Goal: Task Accomplishment & Management: Complete application form

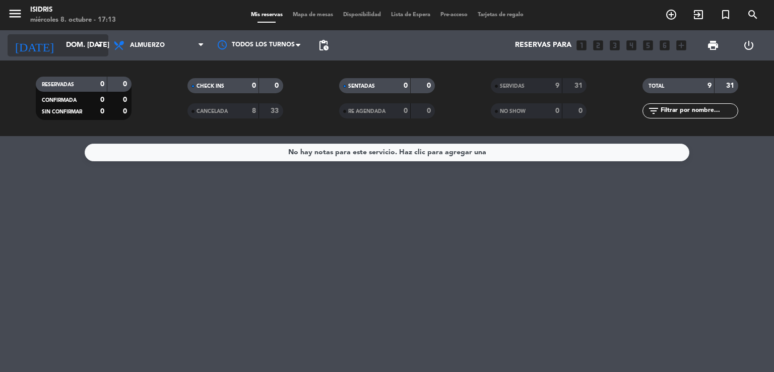
click at [83, 49] on input "dom. [DATE]" at bounding box center [109, 45] width 96 height 18
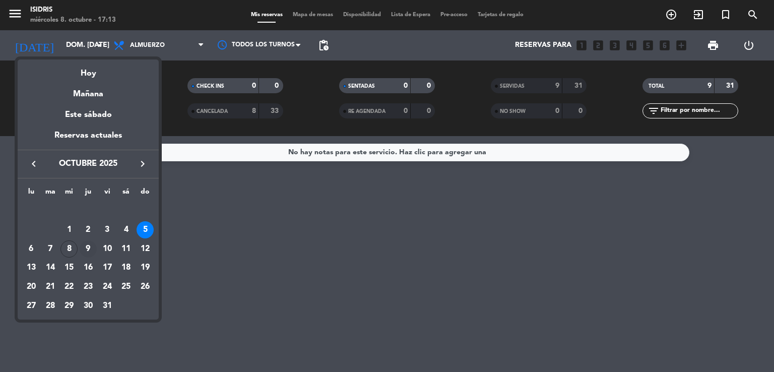
click at [91, 243] on div "9" at bounding box center [88, 249] width 17 height 17
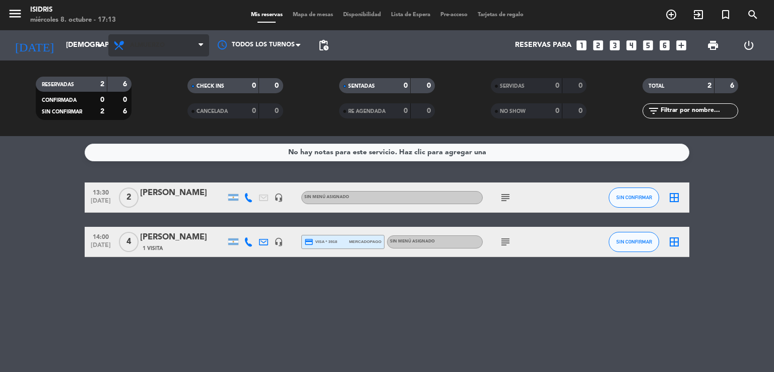
click at [173, 53] on div "Todos los servicios Brunch Almuerzo Cena Almuerzo Todos los servicios Brunch Al…" at bounding box center [158, 45] width 101 height 30
click at [173, 53] on span "Almuerzo" at bounding box center [158, 45] width 101 height 22
click at [184, 128] on div "menu isidris miércoles 8. octubre - 17:13 Mis reservas Mapa de mesas Disponibil…" at bounding box center [387, 68] width 774 height 136
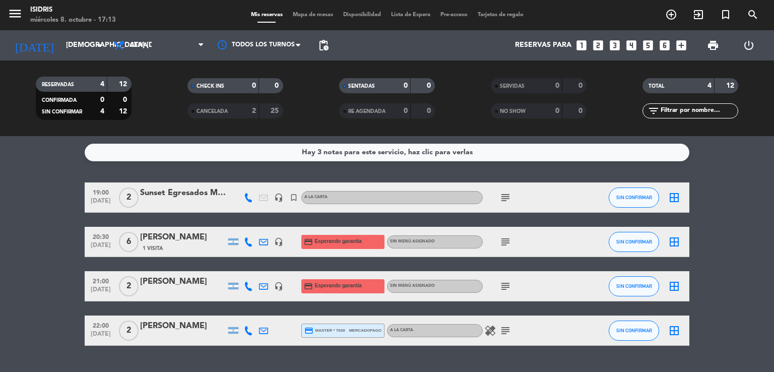
click at [506, 194] on icon "subject" at bounding box center [506, 198] width 12 height 12
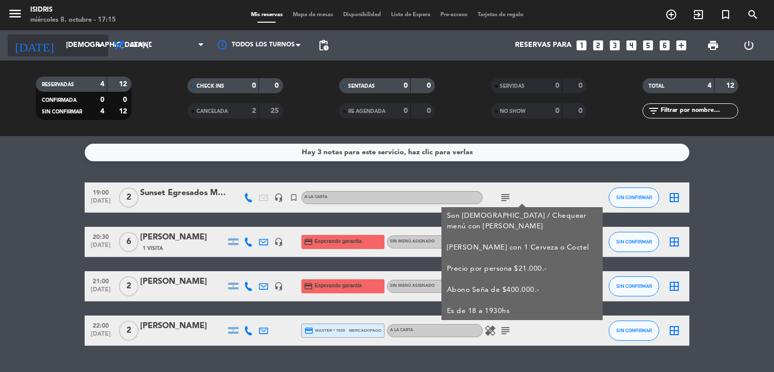
click at [67, 46] on input "[DEMOGRAPHIC_DATA] [DATE]" at bounding box center [109, 45] width 96 height 18
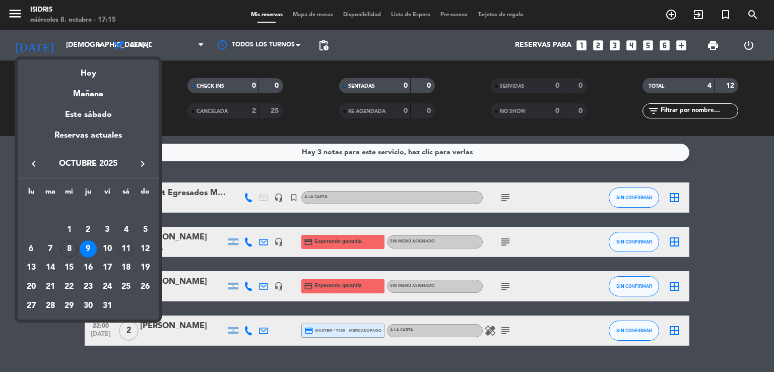
click at [128, 249] on div "11" at bounding box center [125, 249] width 17 height 17
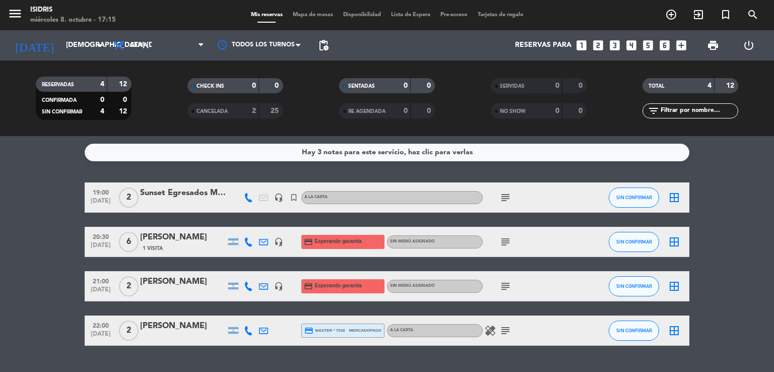
type input "sáb. [DATE]"
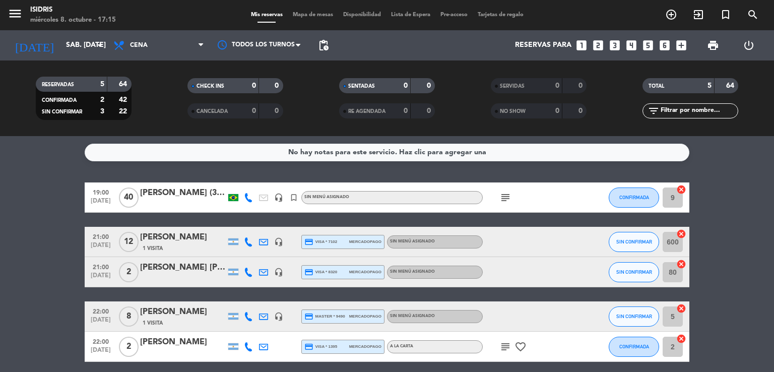
click at [302, 15] on span "Mapa de mesas" at bounding box center [313, 15] width 50 height 6
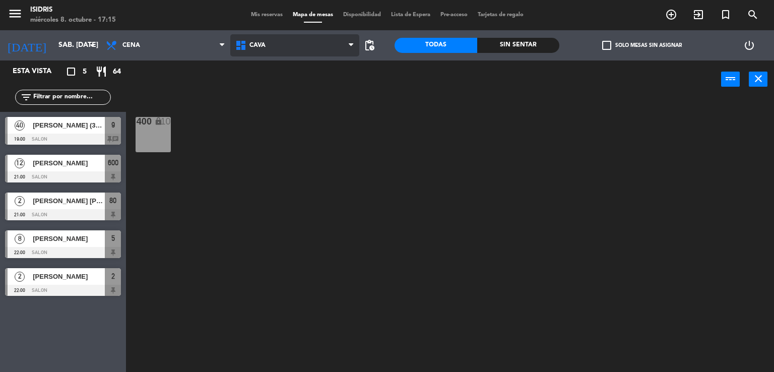
click at [296, 47] on span "CAVA" at bounding box center [295, 45] width 130 height 22
click at [287, 107] on ng-component "menu isidris miércoles 8. octubre - 17:15 Mis reservas Mapa de mesas Disponibil…" at bounding box center [387, 186] width 774 height 373
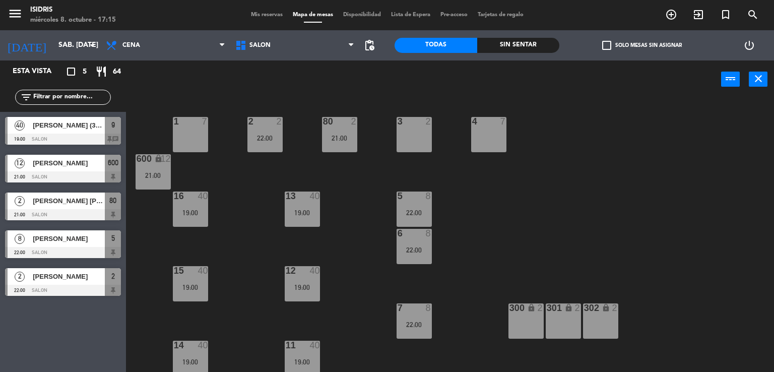
drag, startPoint x: 234, startPoint y: 287, endPoint x: 234, endPoint y: 279, distance: 8.1
click at [234, 279] on div "1 7 2 2 22:00 3 2 4 7 80 2 21:00 600 lock 12 21:00 5 8 22:00 13 40 19:00 16 40 …" at bounding box center [454, 236] width 641 height 274
click at [74, 286] on div at bounding box center [63, 290] width 116 height 11
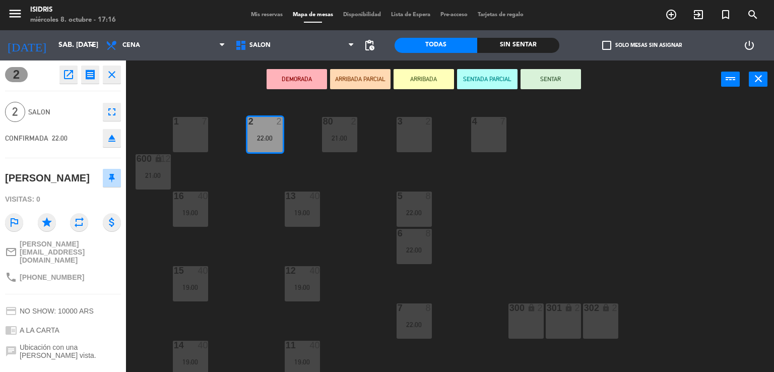
click at [114, 138] on icon "eject" at bounding box center [112, 138] width 12 height 12
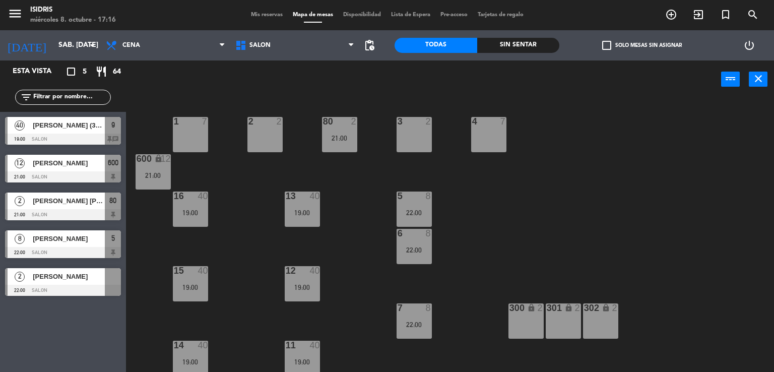
click at [74, 216] on div at bounding box center [63, 214] width 116 height 11
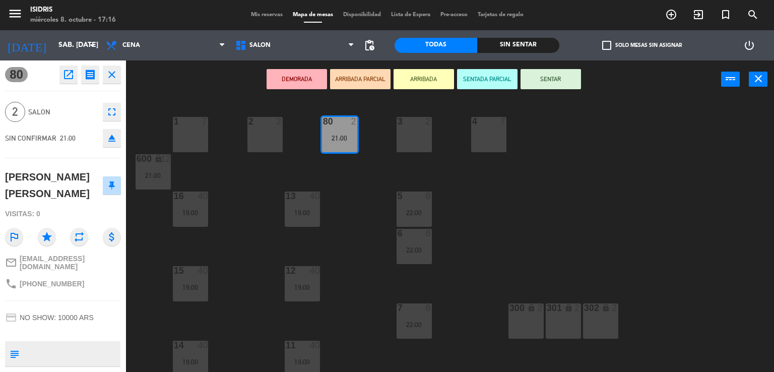
click at [114, 144] on button "eject" at bounding box center [112, 138] width 18 height 18
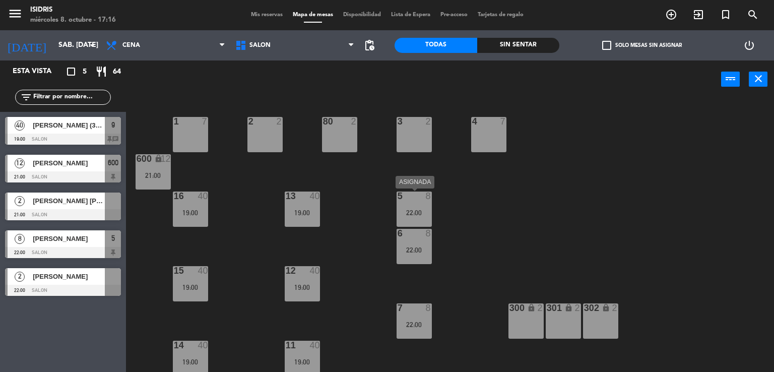
click at [415, 202] on div "5 8 22:00" at bounding box center [414, 209] width 35 height 35
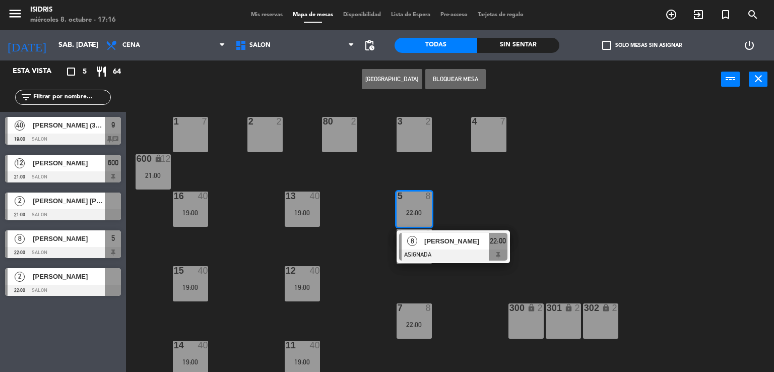
click at [266, 145] on div "2 2" at bounding box center [265, 134] width 35 height 35
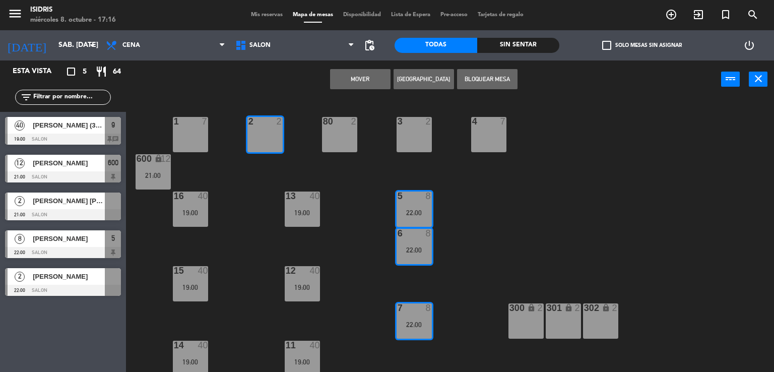
click at [93, 233] on span "[PERSON_NAME]" at bounding box center [69, 238] width 72 height 11
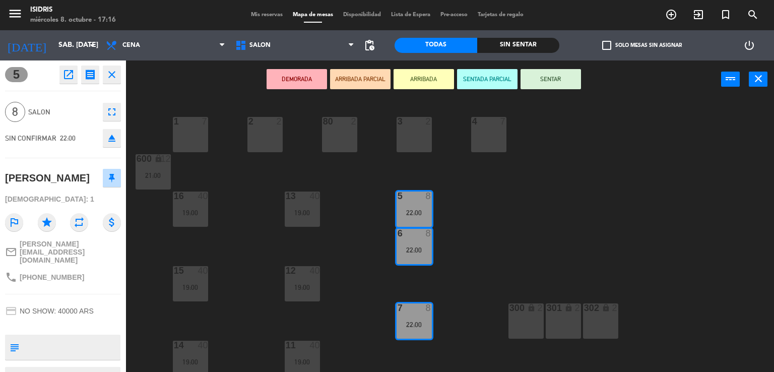
click at [117, 143] on icon "eject" at bounding box center [112, 138] width 12 height 12
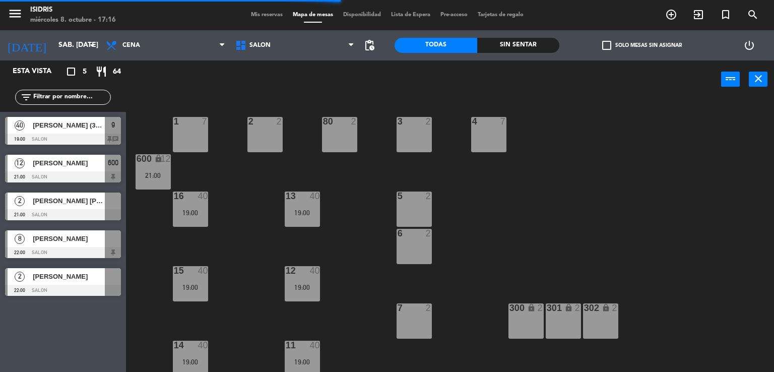
click at [79, 246] on div "[PERSON_NAME]" at bounding box center [68, 238] width 73 height 17
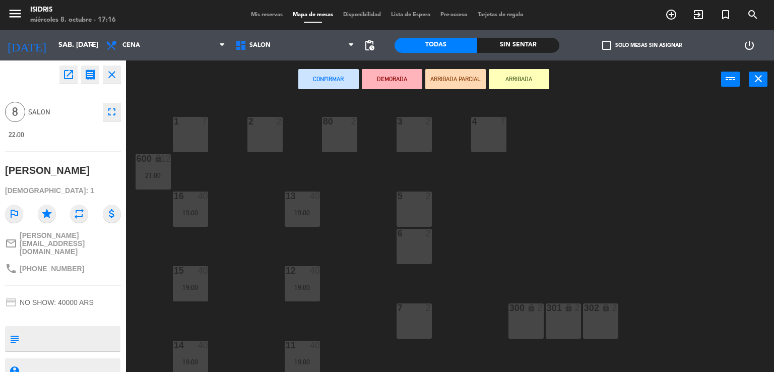
click at [266, 126] on div at bounding box center [265, 121] width 17 height 9
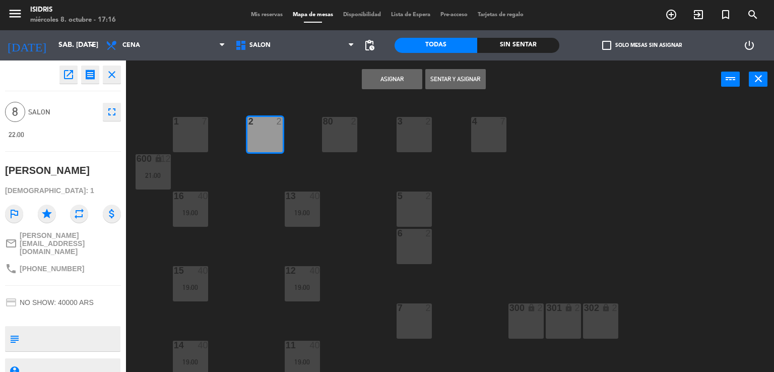
click at [340, 127] on div "80 2" at bounding box center [339, 134] width 35 height 35
click at [397, 134] on div "3 2" at bounding box center [414, 134] width 35 height 35
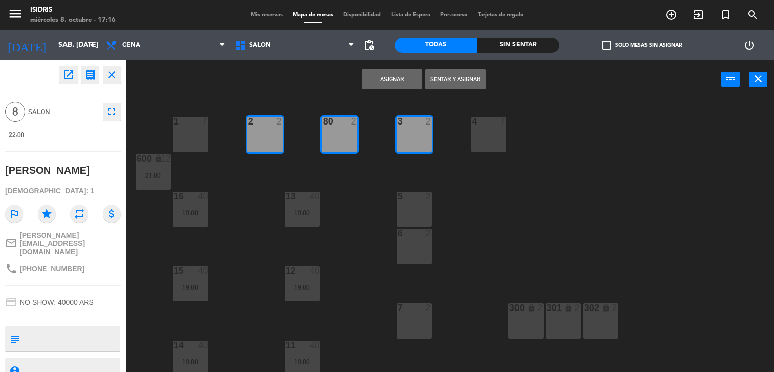
click at [388, 85] on button "Asignar" at bounding box center [392, 79] width 61 height 20
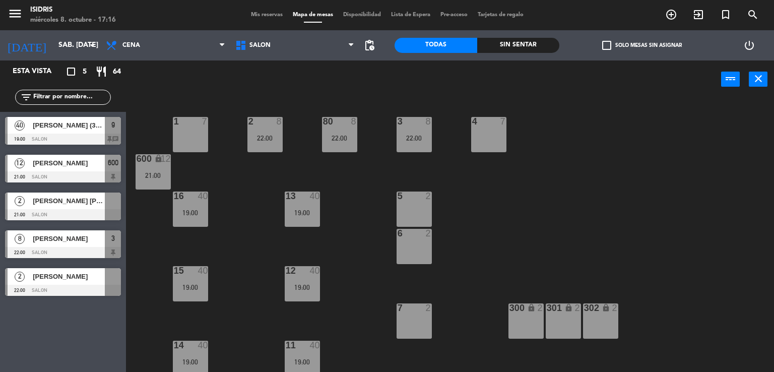
click at [68, 213] on div at bounding box center [63, 214] width 116 height 11
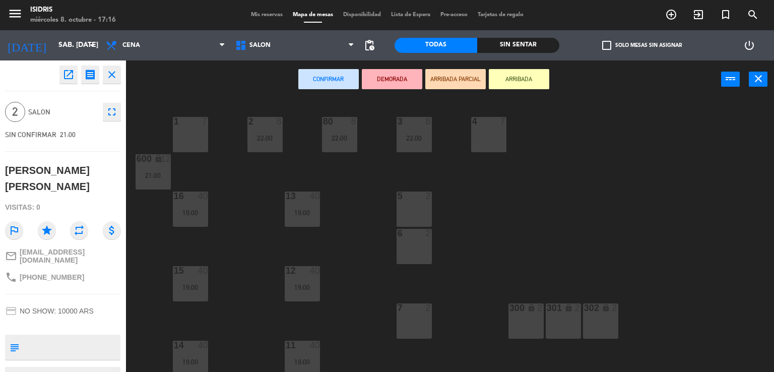
click at [513, 330] on div "300 lock 2" at bounding box center [526, 321] width 35 height 35
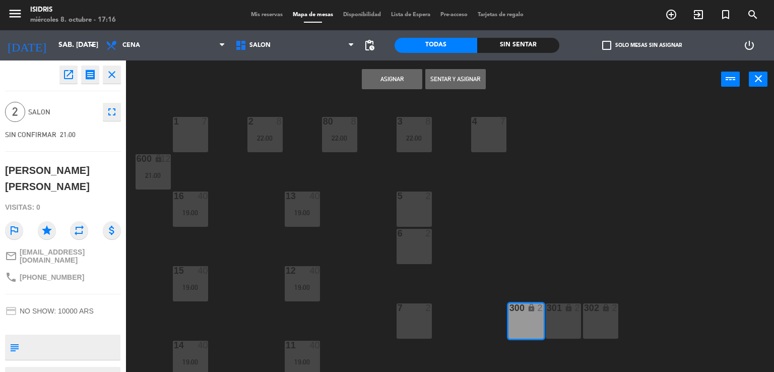
click at [400, 82] on button "Asignar" at bounding box center [392, 79] width 61 height 20
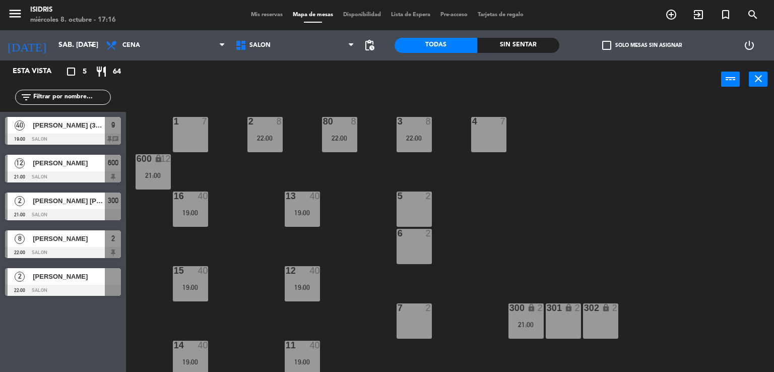
click at [69, 287] on div at bounding box center [63, 290] width 116 height 11
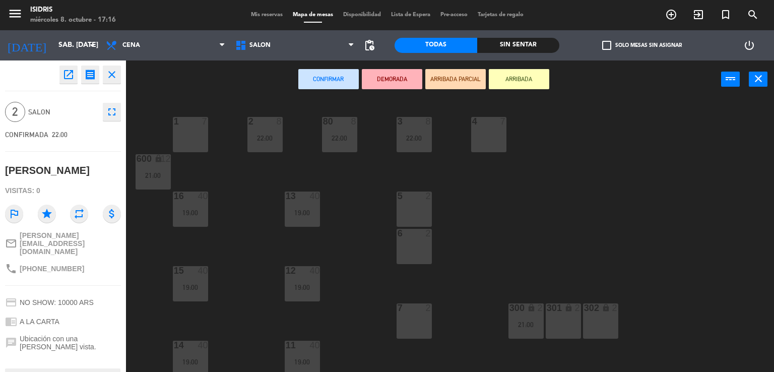
click at [563, 327] on div "301 lock 2" at bounding box center [563, 321] width 35 height 35
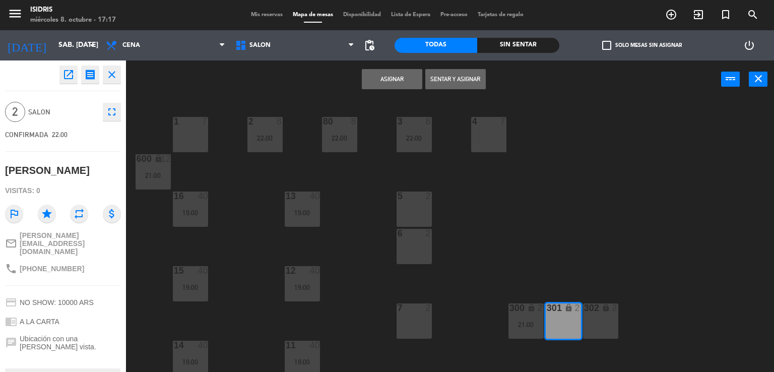
click at [397, 84] on button "Asignar" at bounding box center [392, 79] width 61 height 20
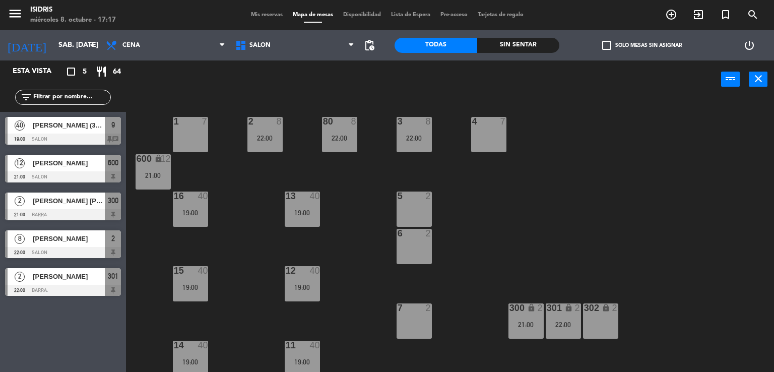
click at [260, 17] on span "Mis reservas" at bounding box center [267, 15] width 42 height 6
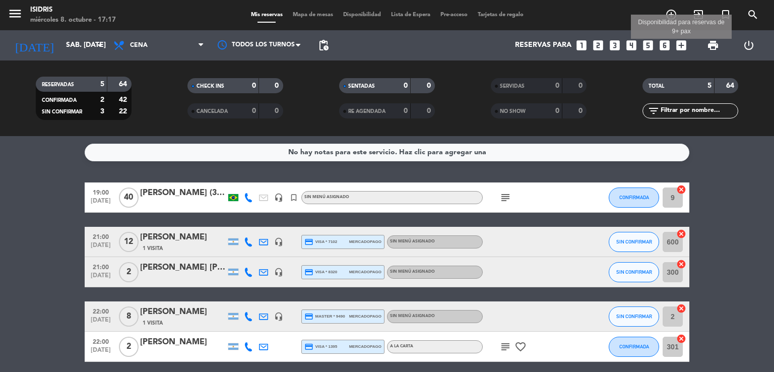
click at [683, 47] on icon "add_box" at bounding box center [681, 45] width 13 height 13
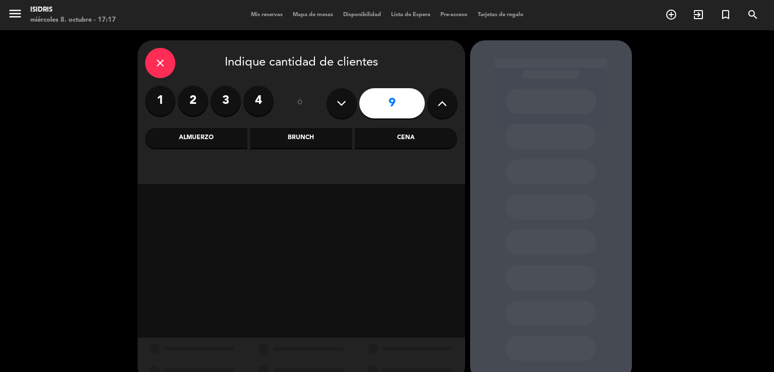
click at [439, 97] on icon at bounding box center [443, 103] width 10 height 15
type input "10"
click at [421, 137] on div "Cena" at bounding box center [406, 138] width 102 height 20
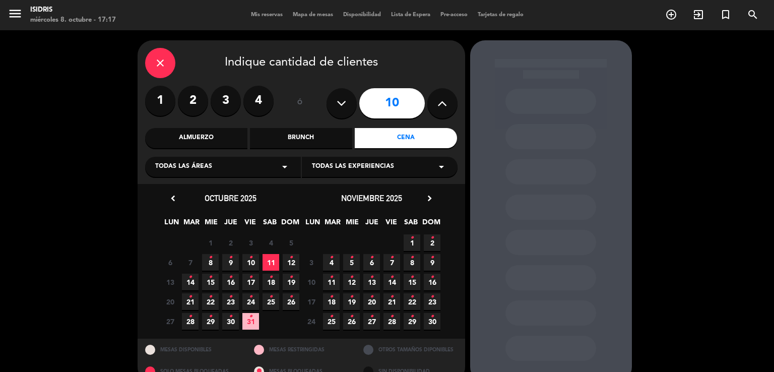
click at [271, 261] on span "11" at bounding box center [271, 262] width 17 height 17
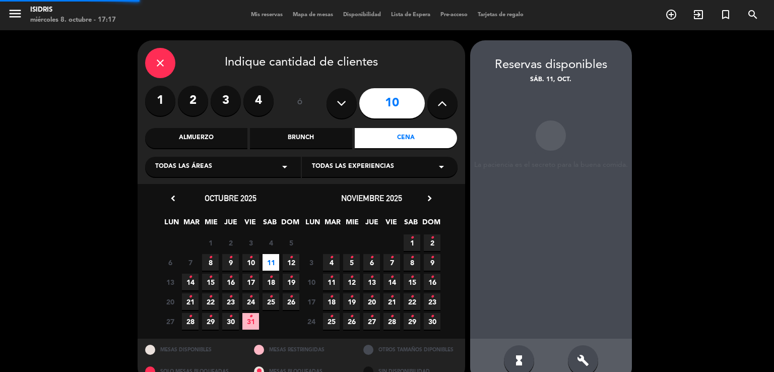
scroll to position [20, 0]
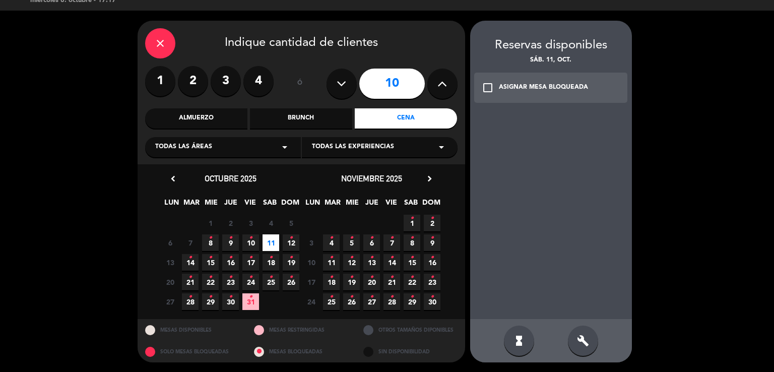
click at [579, 347] on div "build" at bounding box center [583, 341] width 30 height 30
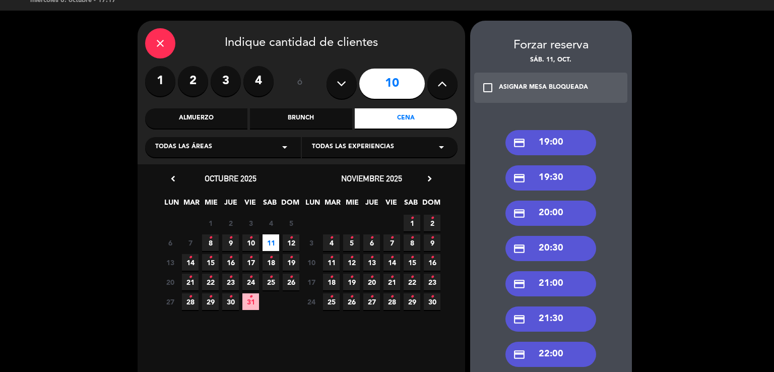
click at [566, 281] on div "credit_card 21:00" at bounding box center [551, 283] width 91 height 25
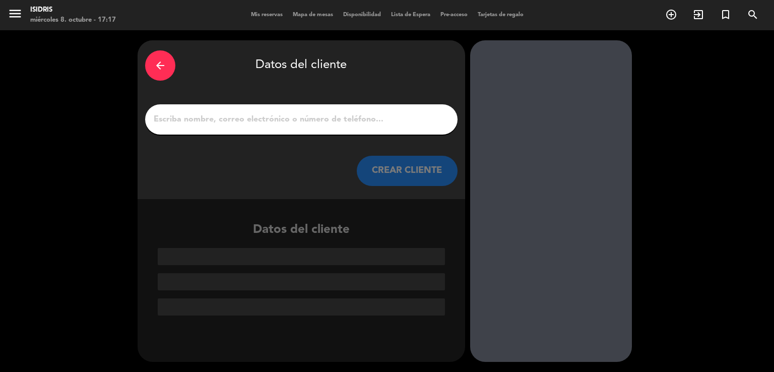
click at [364, 119] on input "1" at bounding box center [301, 119] width 297 height 14
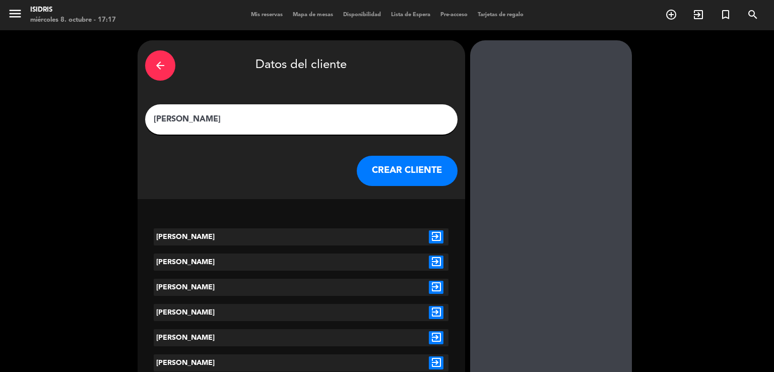
type input "[PERSON_NAME]"
click at [436, 243] on icon "exit_to_app" at bounding box center [436, 236] width 15 height 13
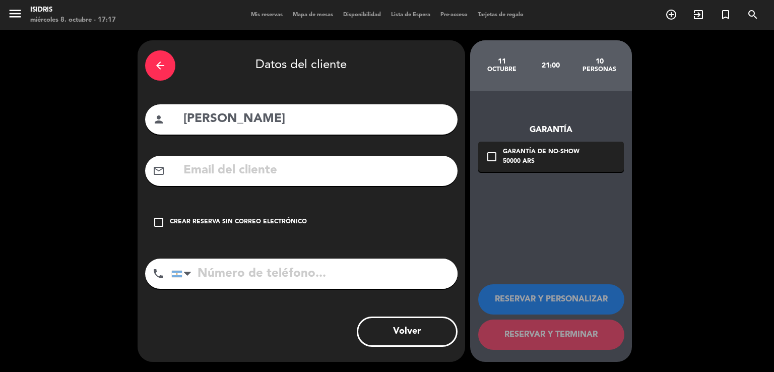
click at [261, 217] on div "Crear reserva sin correo electrónico" at bounding box center [238, 222] width 137 height 10
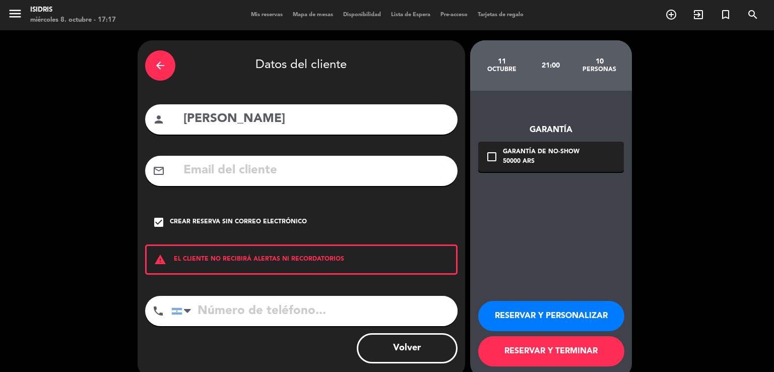
click at [521, 320] on button "RESERVAR Y PERSONALIZAR" at bounding box center [552, 316] width 146 height 30
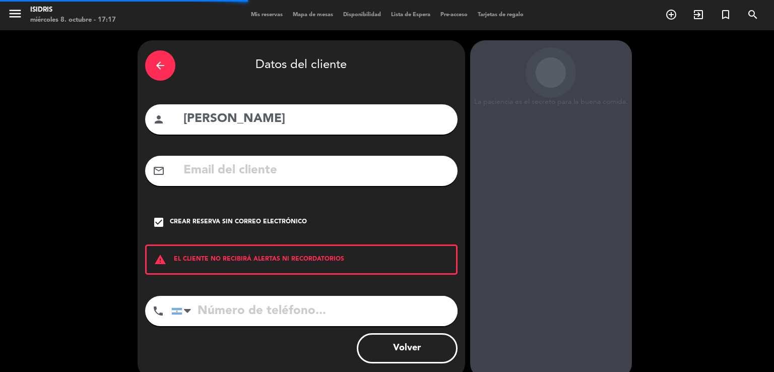
scroll to position [31, 0]
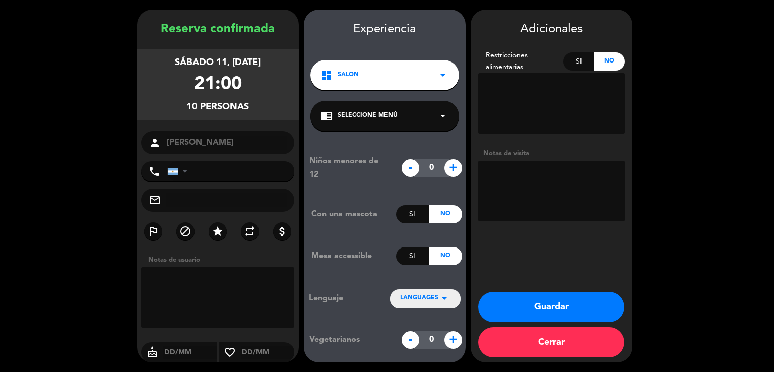
click at [568, 173] on textarea at bounding box center [552, 191] width 147 height 61
paste textarea "[PERSON_NAME] x2 + [PERSON_NAME] x2 + [PERSON_NAME] x2 + [PERSON_NAME] x2"
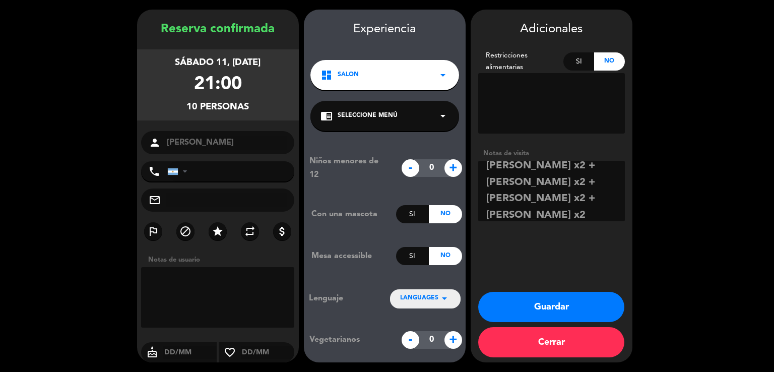
scroll to position [0, 0]
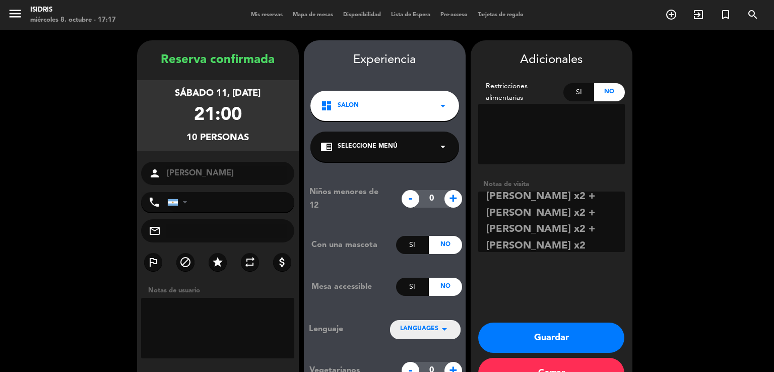
type textarea "[PERSON_NAME] x2 + [PERSON_NAME] x2 + [PERSON_NAME] x2 + [PERSON_NAME] x2"
click at [536, 337] on button "Guardar" at bounding box center [552, 338] width 146 height 30
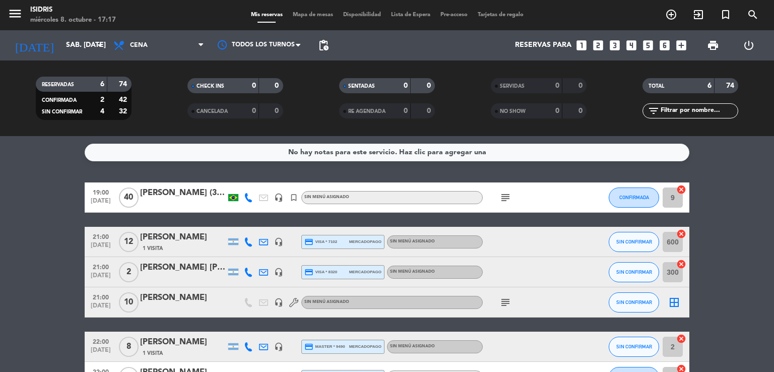
click at [304, 15] on span "Mapa de mesas" at bounding box center [313, 15] width 50 height 6
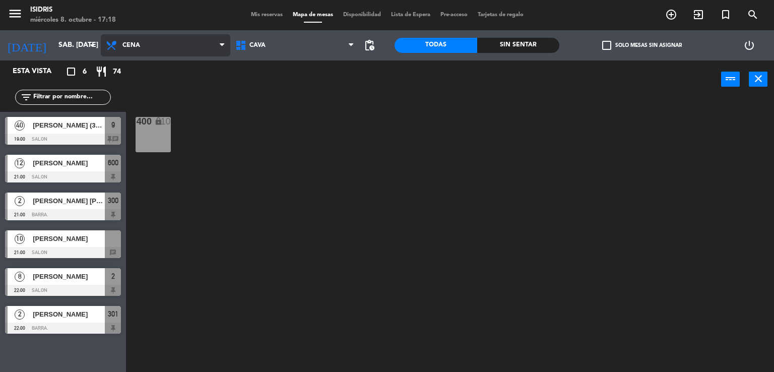
click at [197, 39] on span "Cena" at bounding box center [166, 45] width 130 height 22
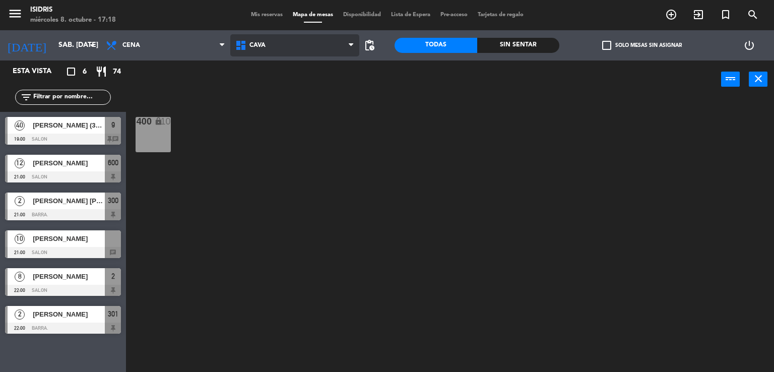
click at [268, 47] on span "CAVA" at bounding box center [295, 45] width 130 height 22
click at [271, 103] on ng-component "menu isidris miércoles 8. octubre - 17:18 Mis reservas Mapa de mesas Disponibil…" at bounding box center [387, 186] width 774 height 373
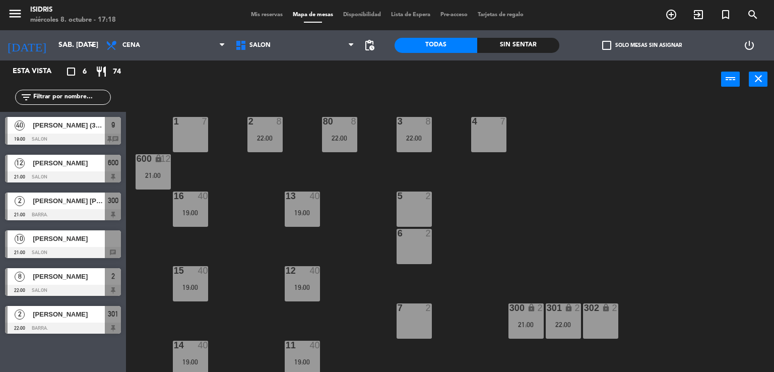
click at [105, 245] on div at bounding box center [113, 238] width 16 height 17
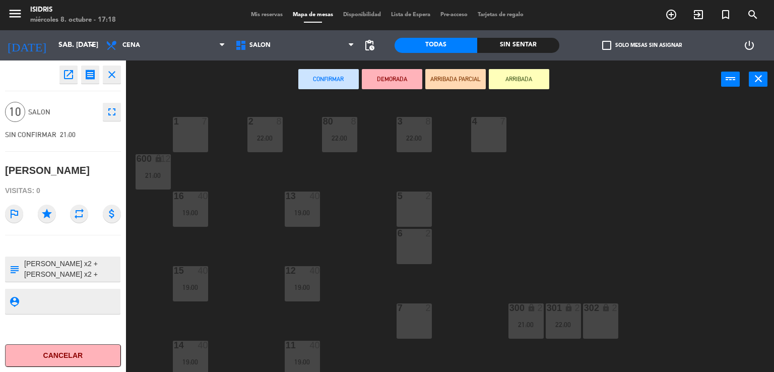
click at [408, 208] on div "5 2" at bounding box center [414, 209] width 35 height 35
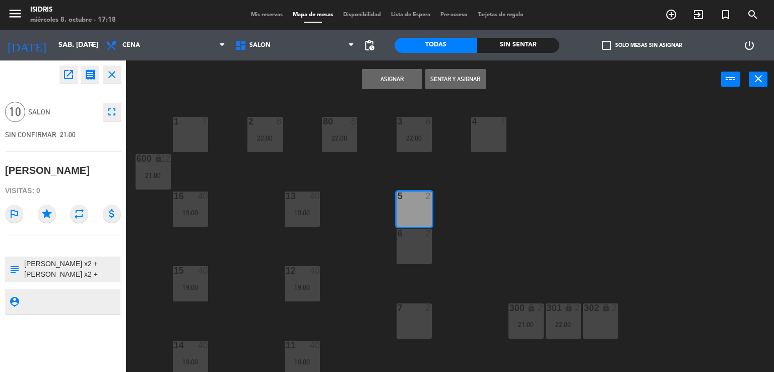
click at [409, 248] on div "6 2" at bounding box center [414, 246] width 35 height 35
click at [413, 313] on div "7 2" at bounding box center [414, 321] width 35 height 35
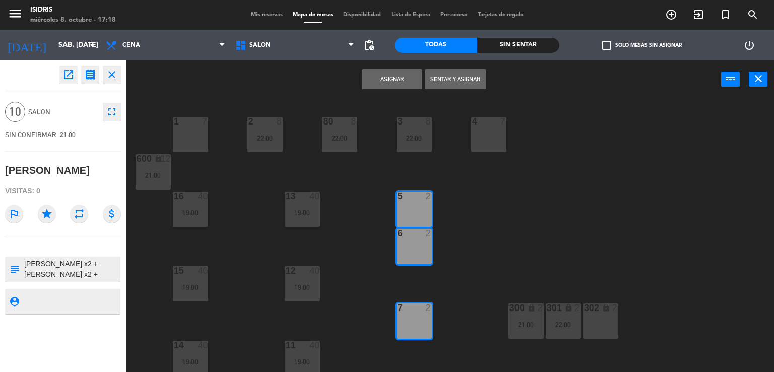
click at [395, 74] on button "Asignar" at bounding box center [392, 79] width 61 height 20
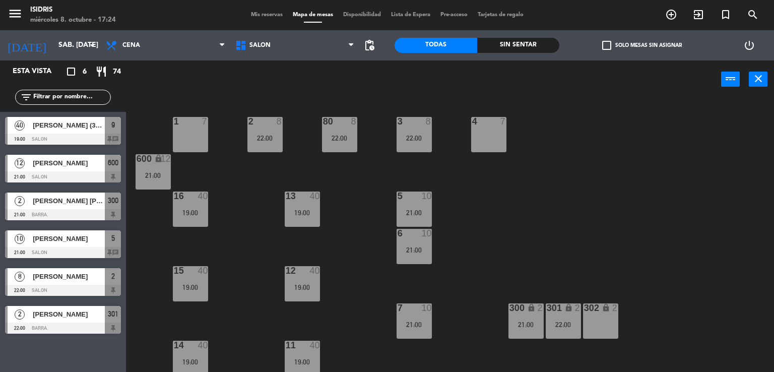
click at [248, 12] on span "Mis reservas" at bounding box center [267, 15] width 42 height 6
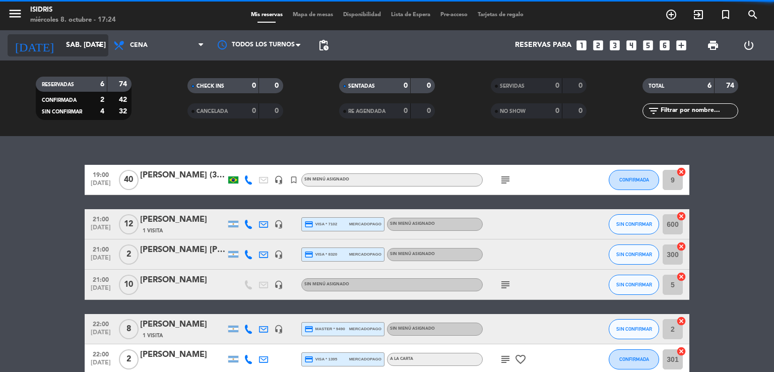
click at [75, 41] on input "sáb. [DATE]" at bounding box center [109, 45] width 96 height 18
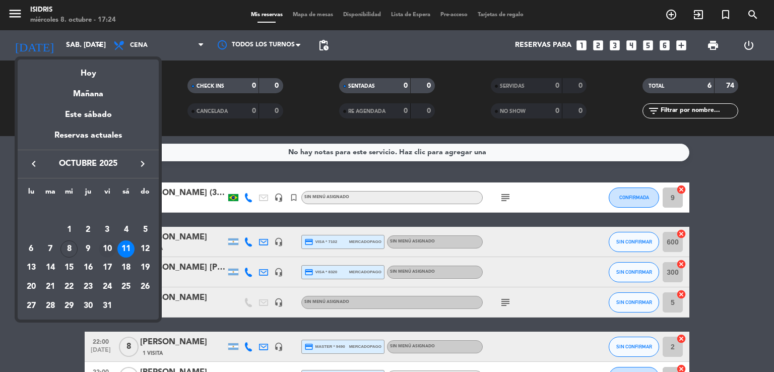
click at [107, 249] on div "10" at bounding box center [107, 249] width 17 height 17
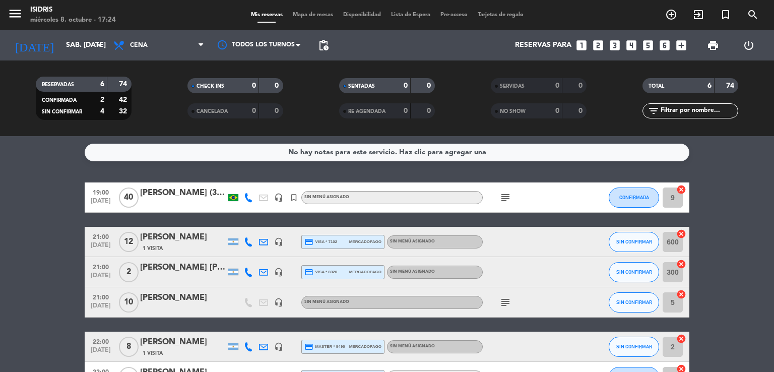
type input "vie. [DATE]"
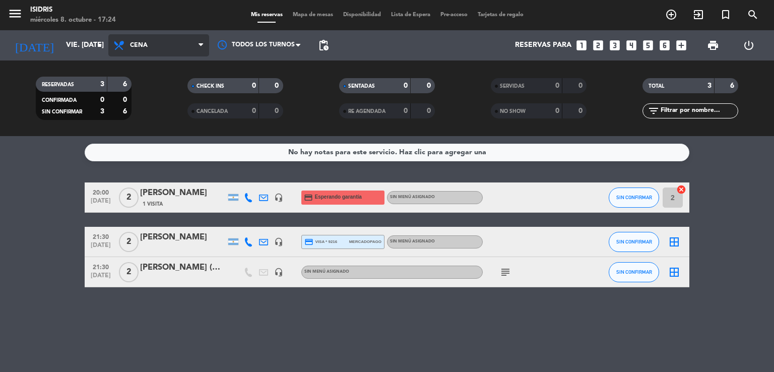
click at [170, 53] on span "Cena" at bounding box center [158, 45] width 101 height 22
click at [165, 107] on div "menu isidris miércoles 8. octubre - 17:24 Mis reservas Mapa de mesas Disponibil…" at bounding box center [387, 68] width 774 height 136
